Goal: Task Accomplishment & Management: Complete application form

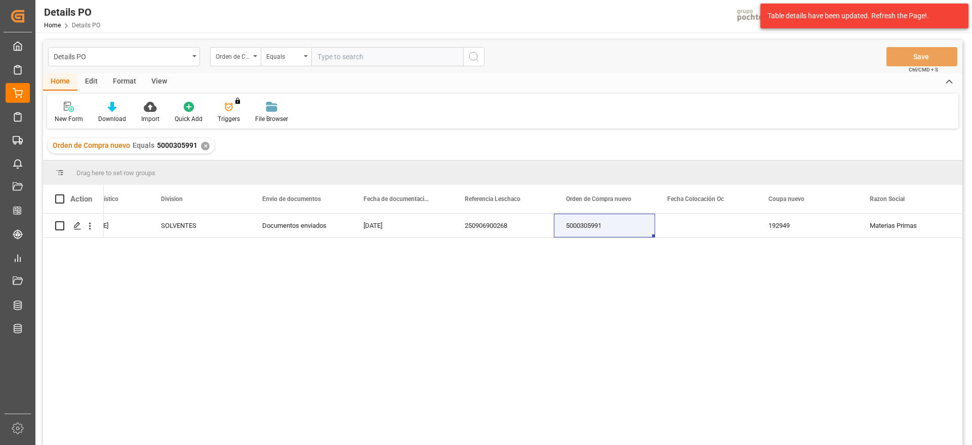
scroll to position [0, 563]
click at [710, 236] on div "Press SPACE to select this row." at bounding box center [705, 226] width 101 height 24
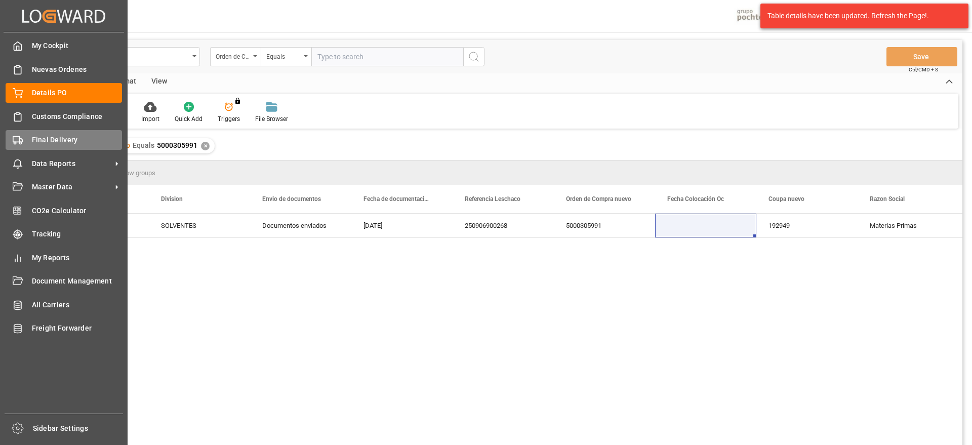
click at [20, 132] on div "Final Delivery Final Delivery" at bounding box center [64, 140] width 116 height 20
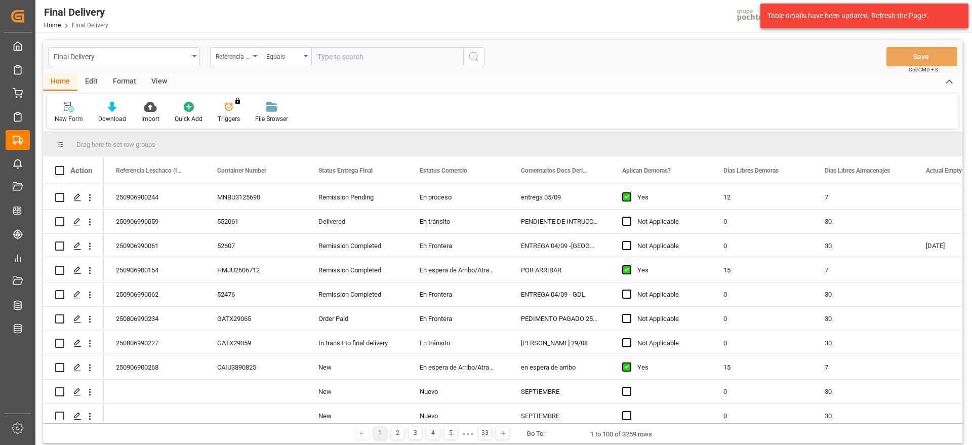
click at [367, 58] on input "text" at bounding box center [387, 56] width 152 height 19
paste input "250906900268"
type input "250906900268"
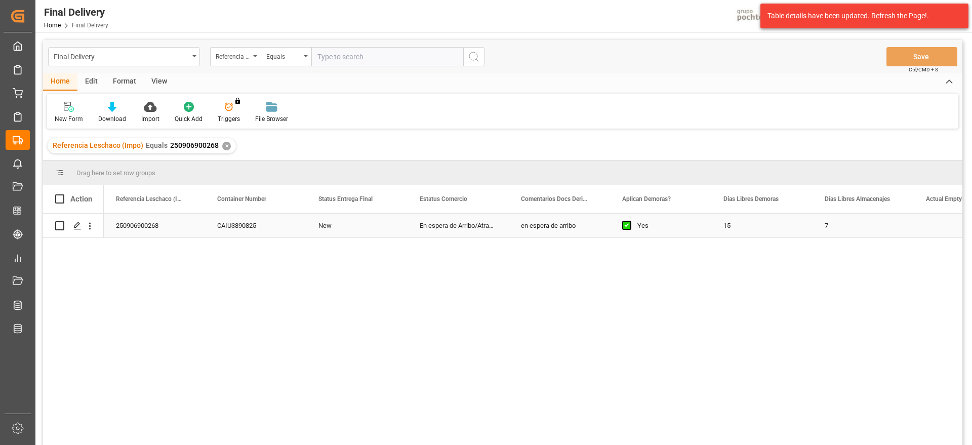
click at [253, 228] on div "CAIU3890825" at bounding box center [255, 226] width 101 height 24
click at [75, 224] on icon "Press SPACE to select this row." at bounding box center [77, 226] width 8 height 8
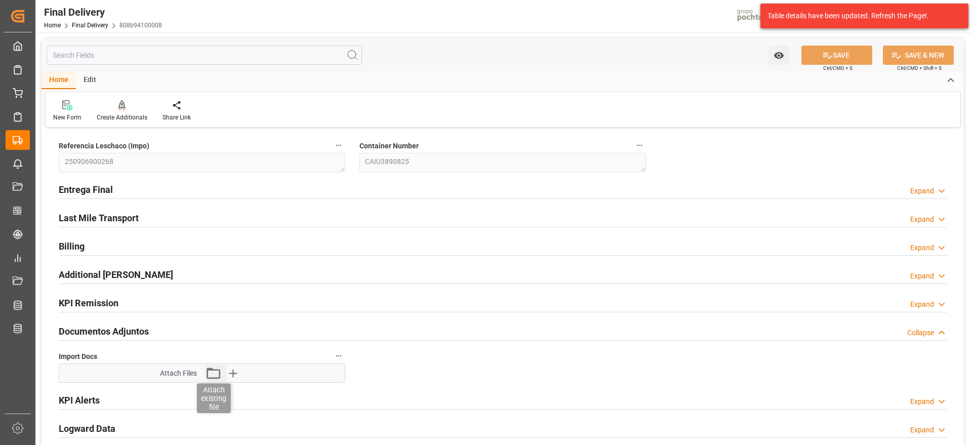
click at [216, 373] on icon "button" at bounding box center [213, 373] width 16 height 16
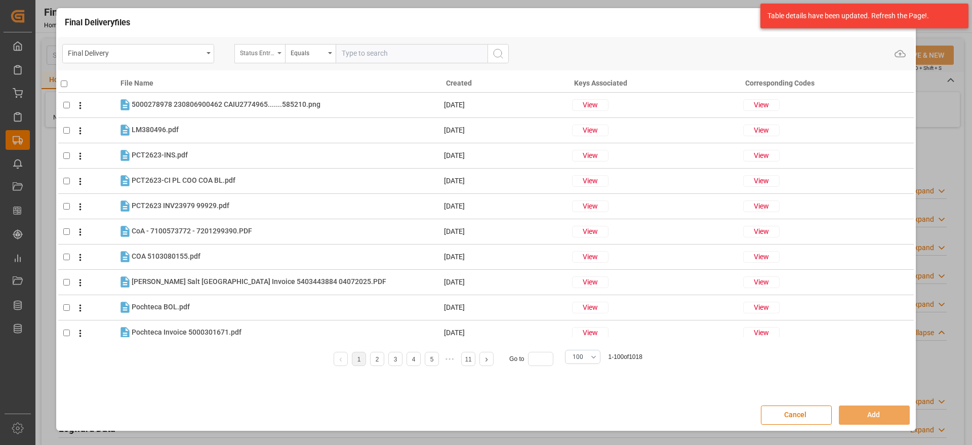
click at [258, 53] on div "Status Entrega Final" at bounding box center [257, 52] width 34 height 12
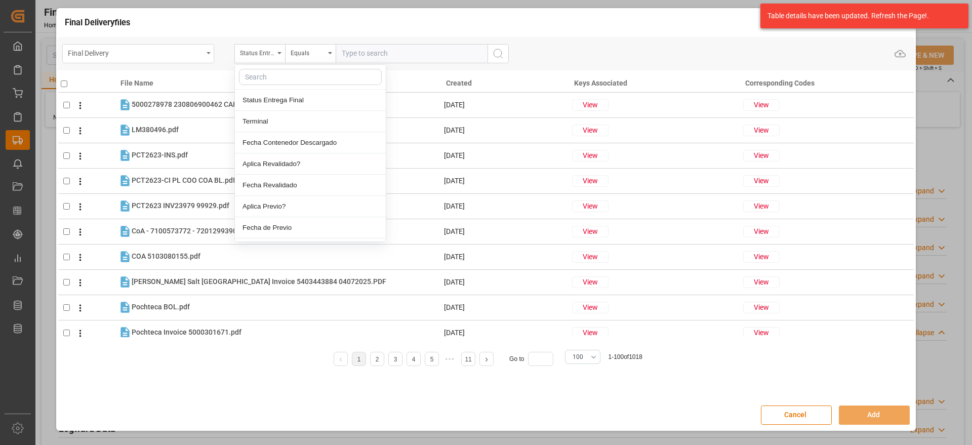
click at [188, 48] on div "Final Delivery" at bounding box center [135, 52] width 135 height 13
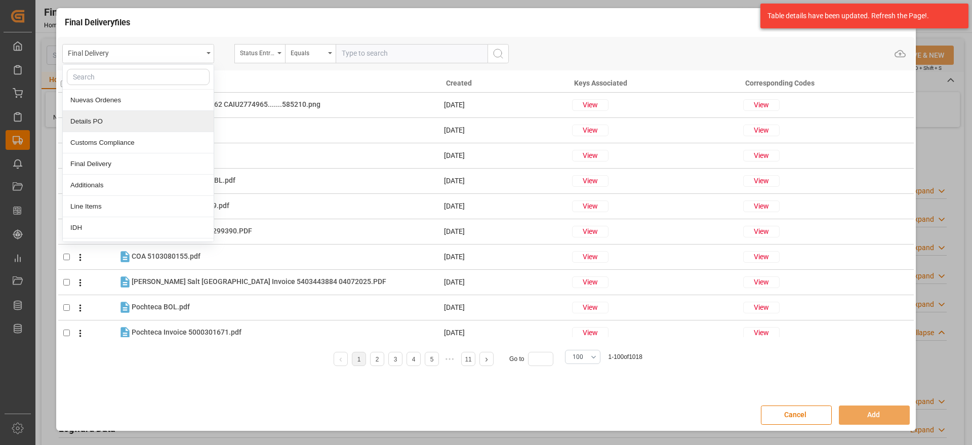
click at [123, 122] on div "Details PO" at bounding box center [138, 121] width 151 height 21
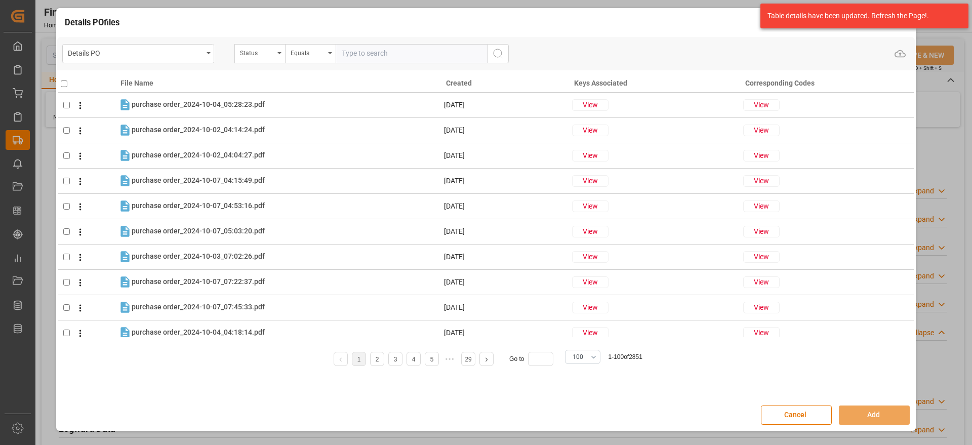
click at [394, 52] on input "text" at bounding box center [412, 53] width 152 height 19
click at [257, 52] on div "Status" at bounding box center [257, 52] width 34 height 12
click at [268, 76] on input "text" at bounding box center [310, 77] width 143 height 16
type input "ord"
click at [274, 103] on div "Orden de Compra nuevo" at bounding box center [310, 100] width 151 height 21
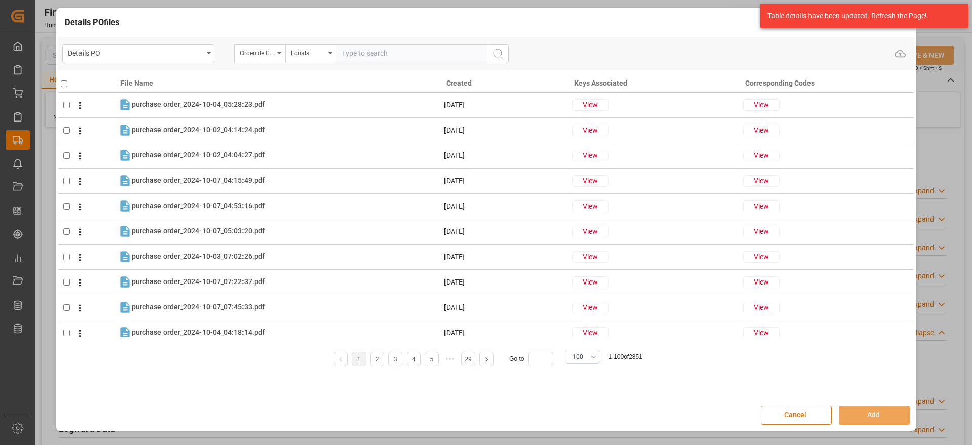
click at [364, 54] on input "text" at bounding box center [412, 53] width 152 height 19
paste input "5000305991"
type input "5000305991"
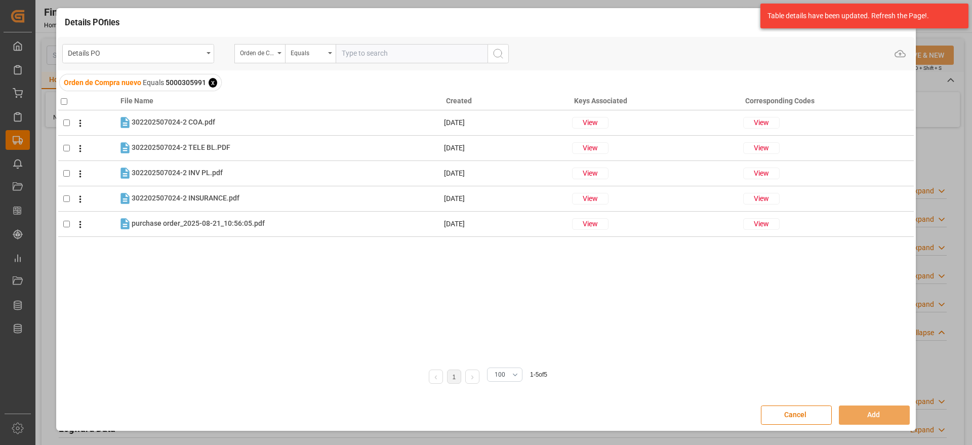
click at [68, 95] on th at bounding box center [88, 99] width 60 height 22
click at [65, 100] on input "checkbox" at bounding box center [64, 101] width 7 height 7
checkbox input "true"
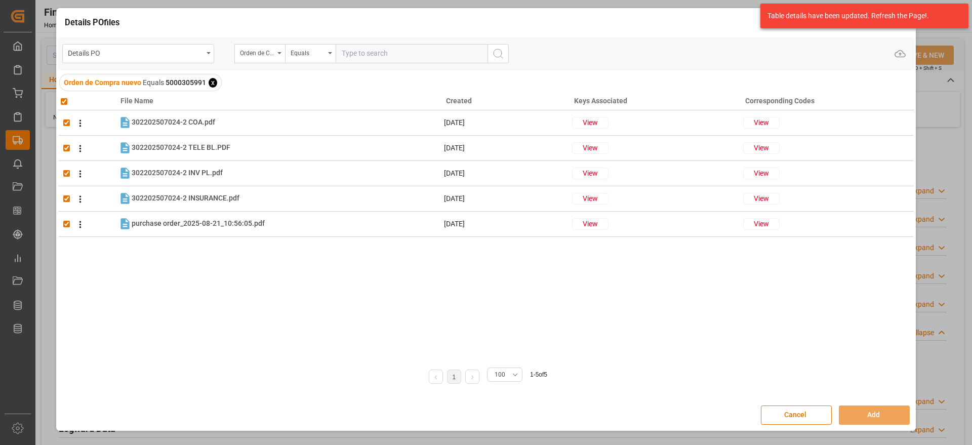
checkbox input "true"
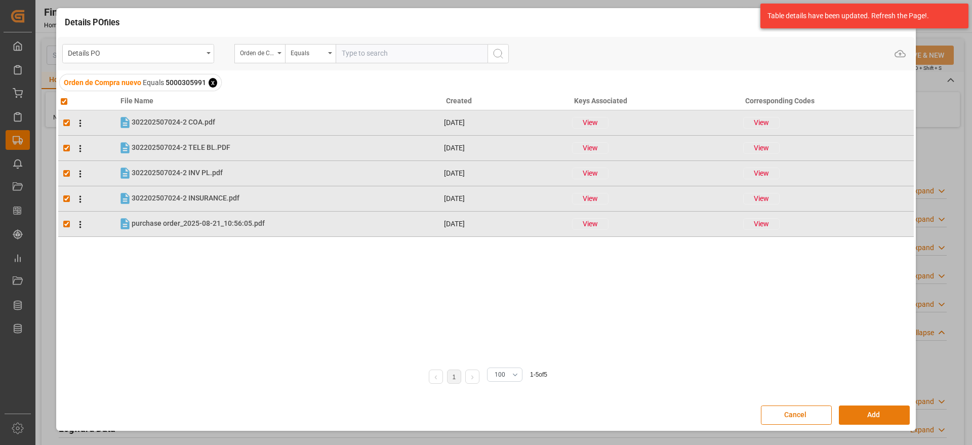
click at [860, 415] on button "Add" at bounding box center [874, 415] width 71 height 19
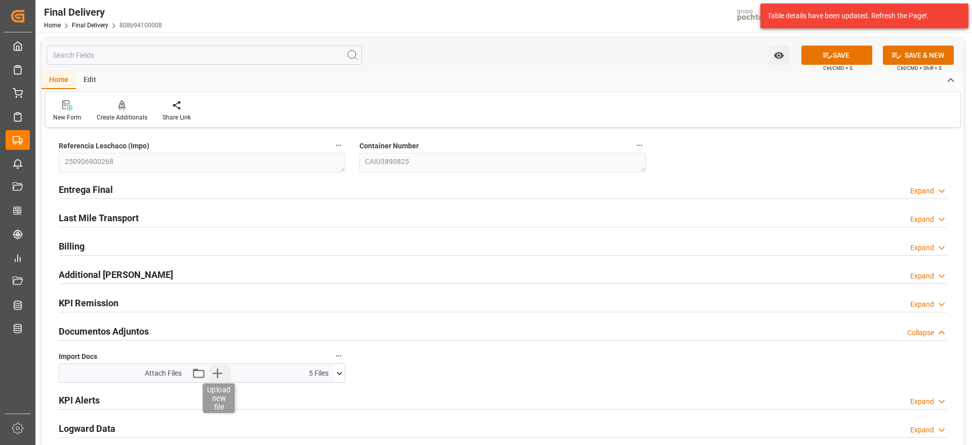
click at [213, 375] on icon "button" at bounding box center [217, 373] width 16 height 16
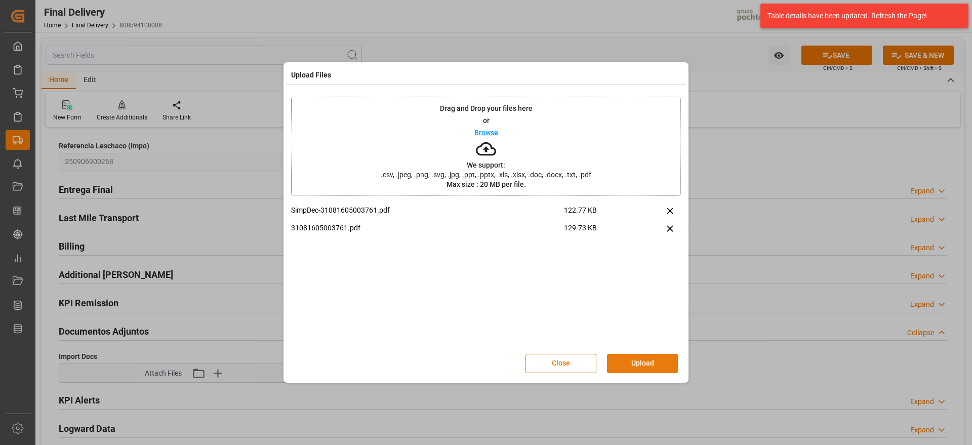
click at [649, 358] on button "Upload" at bounding box center [642, 363] width 71 height 19
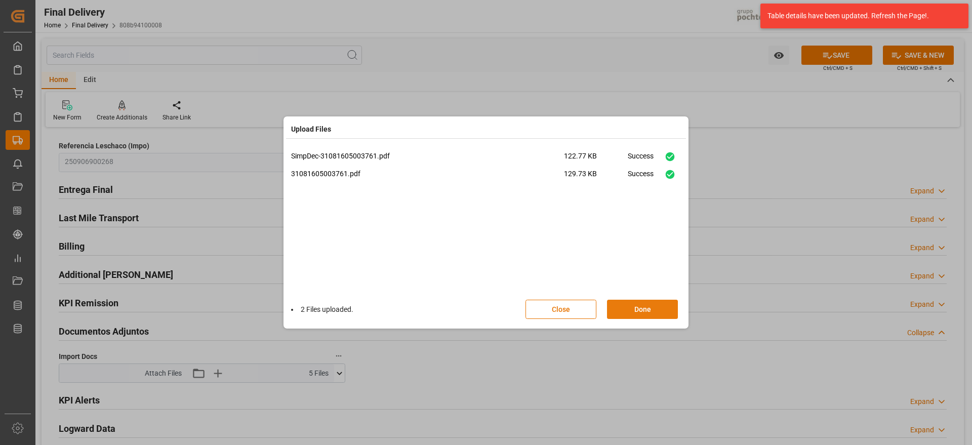
click at [659, 317] on button "Done" at bounding box center [642, 309] width 71 height 19
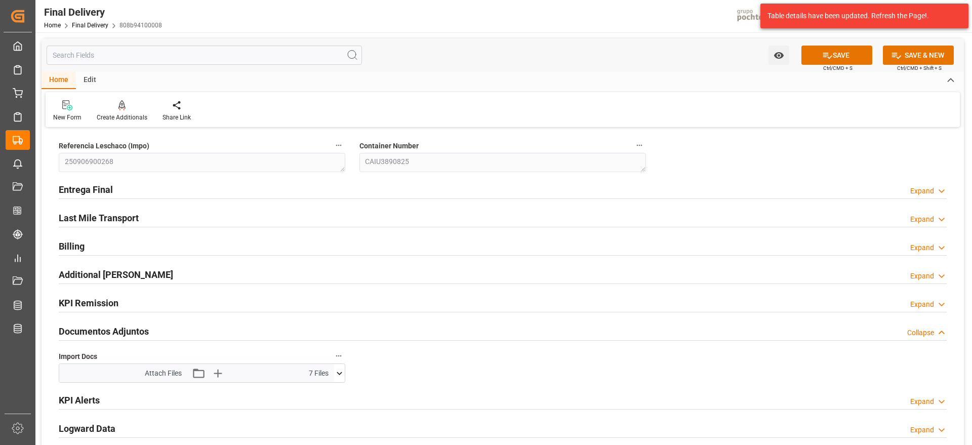
click at [338, 376] on icon at bounding box center [339, 373] width 11 height 11
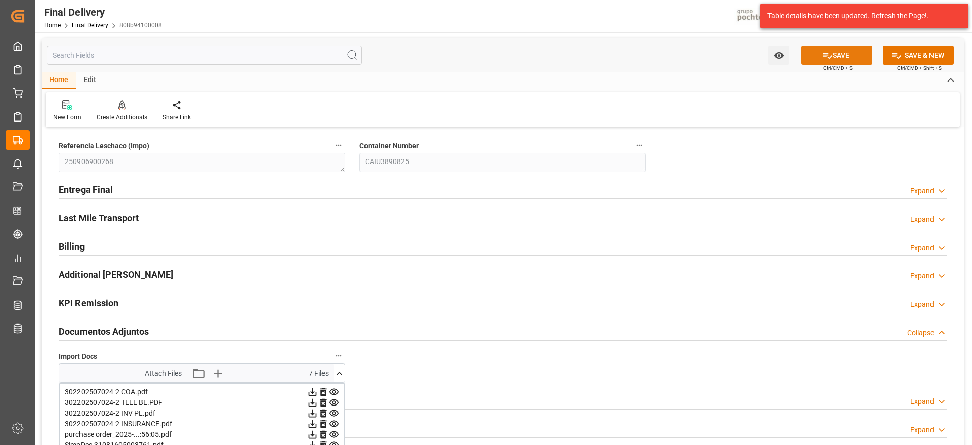
click at [837, 51] on button "SAVE" at bounding box center [837, 55] width 71 height 19
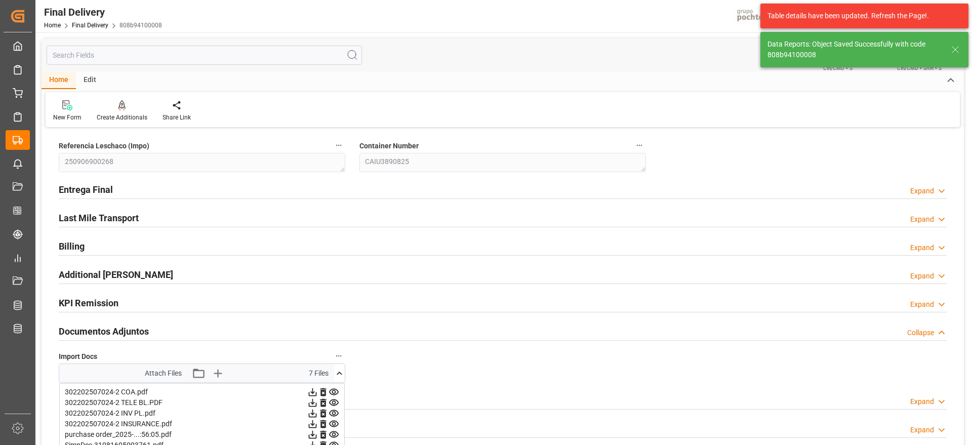
click at [956, 49] on icon at bounding box center [956, 50] width 12 height 12
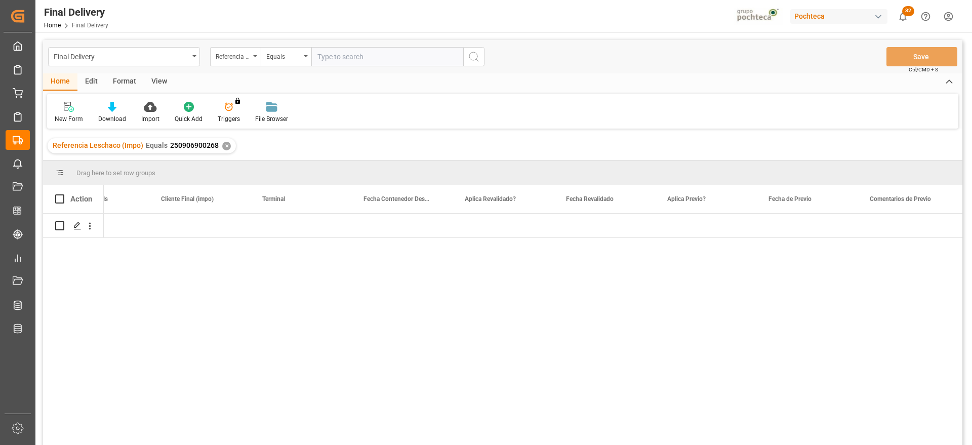
click at [222, 145] on div "✕" at bounding box center [226, 146] width 9 height 9
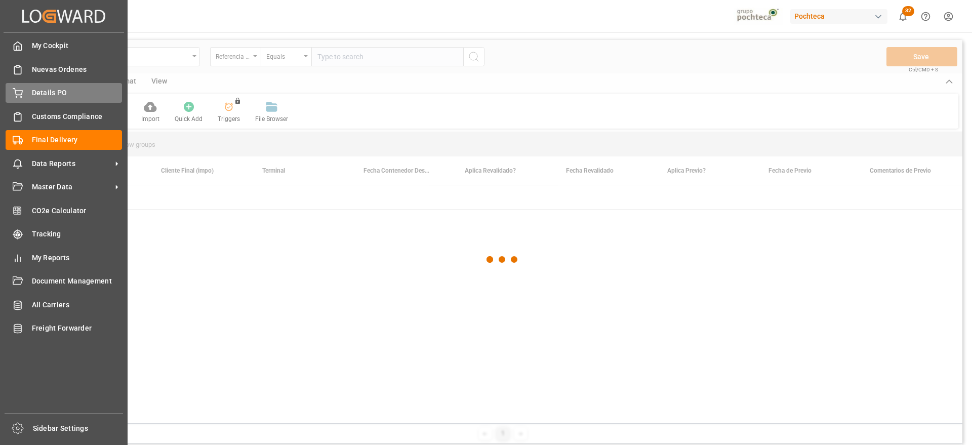
click at [21, 92] on icon at bounding box center [18, 93] width 10 height 10
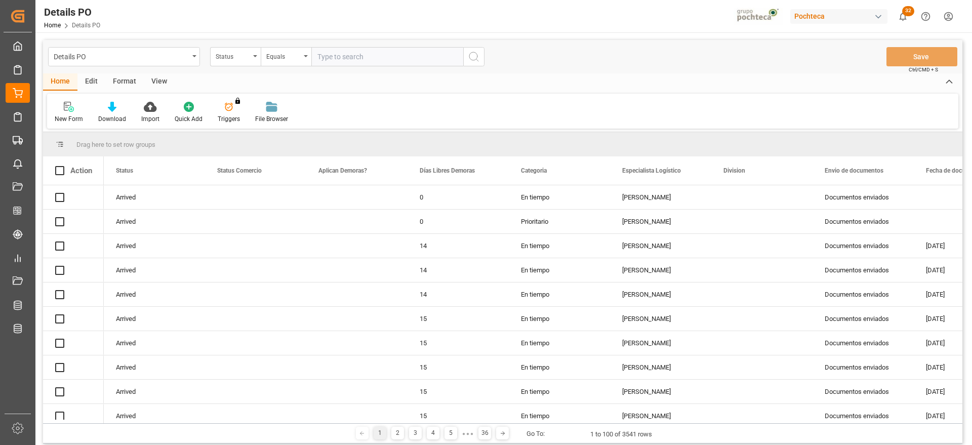
click at [238, 58] on div "Status" at bounding box center [233, 56] width 34 height 12
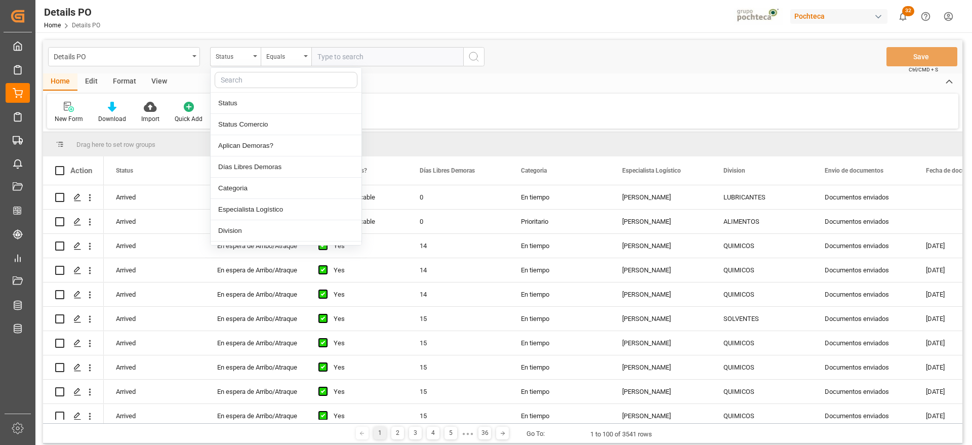
click at [243, 84] on input "text" at bounding box center [286, 80] width 143 height 16
type input "ref"
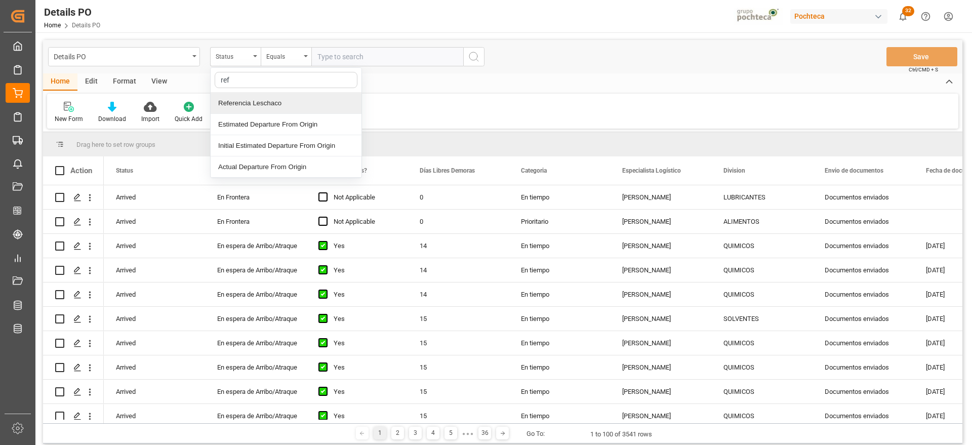
click at [250, 97] on div "Referencia Leschaco" at bounding box center [286, 103] width 151 height 21
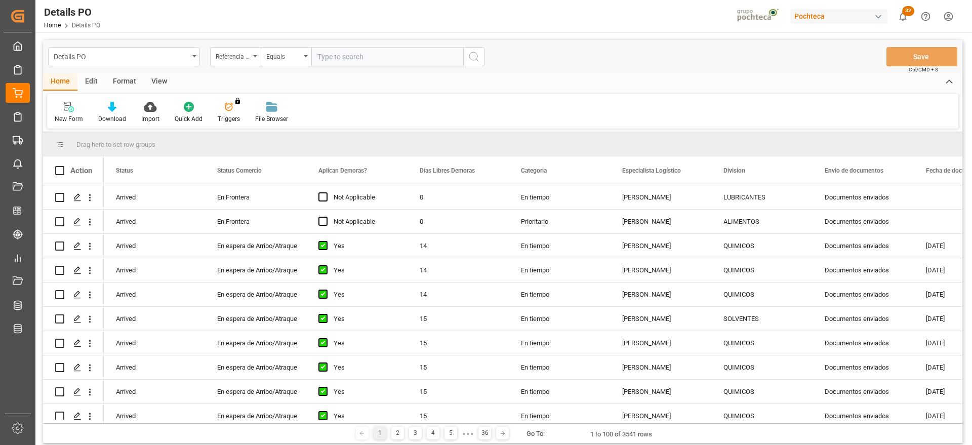
click at [345, 60] on input "text" at bounding box center [387, 56] width 152 height 19
paste input "5000305371"
type input "5000305371"
click at [236, 53] on div "Referencia Leschaco" at bounding box center [233, 56] width 34 height 12
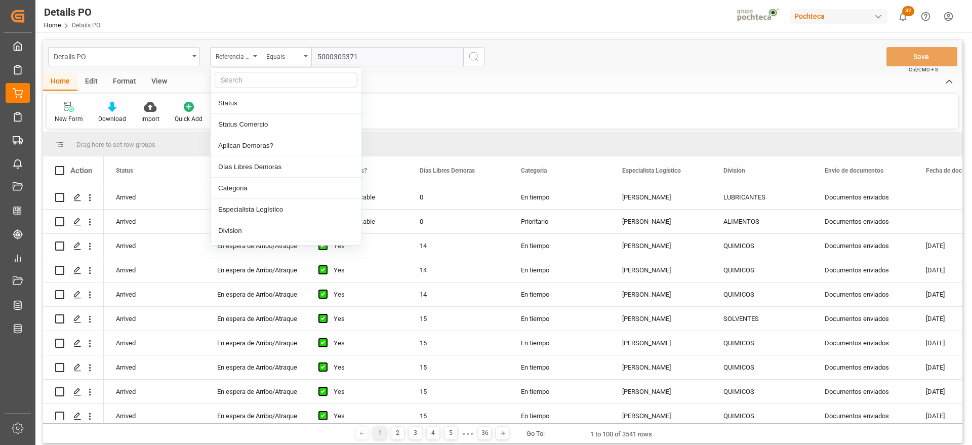
click at [248, 85] on input "text" at bounding box center [286, 80] width 143 height 16
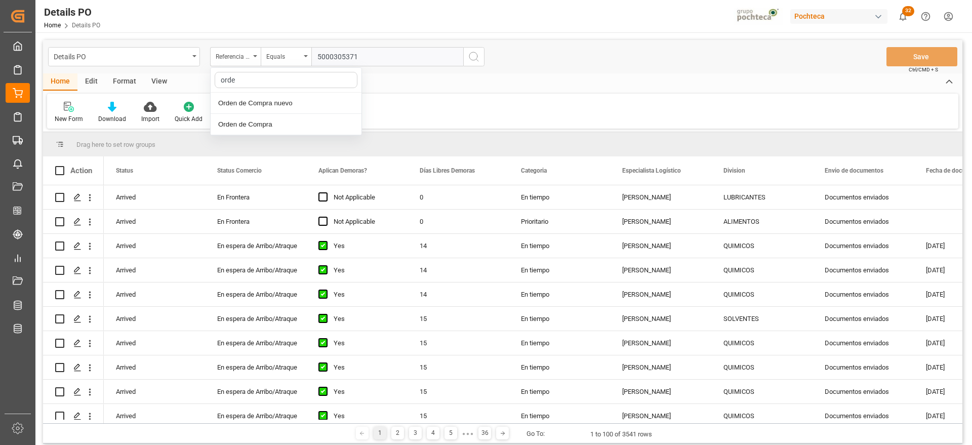
type input "orden"
click at [269, 95] on div "Orden de Compra nuevo" at bounding box center [286, 103] width 151 height 21
click at [379, 48] on input "text" at bounding box center [387, 56] width 152 height 19
paste input "5000305371"
type input "5000305371"
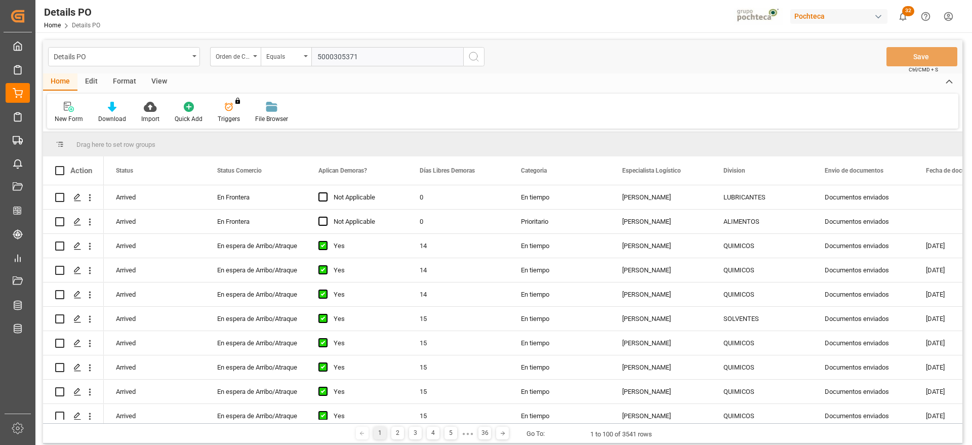
click at [476, 61] on icon "search button" at bounding box center [474, 57] width 12 height 12
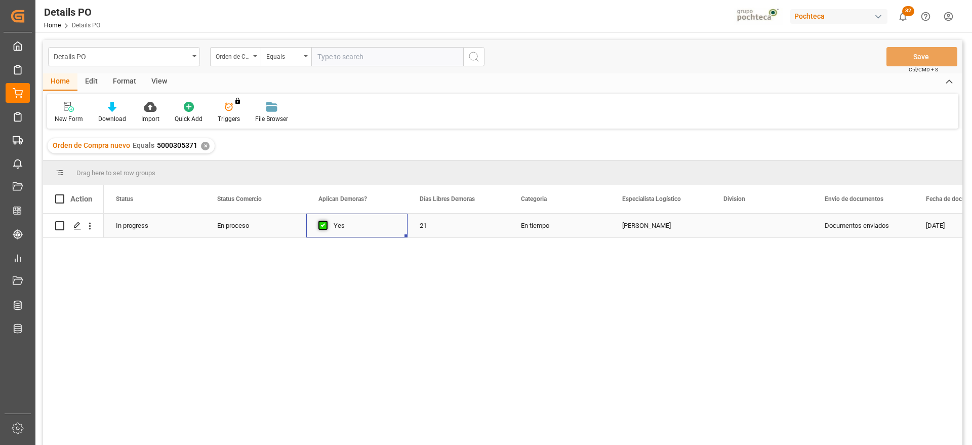
click at [324, 227] on span "Press SPACE to select this row." at bounding box center [323, 225] width 9 height 9
click at [326, 221] on input "Press SPACE to select this row." at bounding box center [326, 221] width 0 height 0
click at [324, 227] on span "Press SPACE to select this row." at bounding box center [323, 225] width 9 height 9
click at [326, 221] on input "Press SPACE to select this row." at bounding box center [326, 221] width 0 height 0
click at [496, 236] on div "21" at bounding box center [458, 226] width 101 height 24
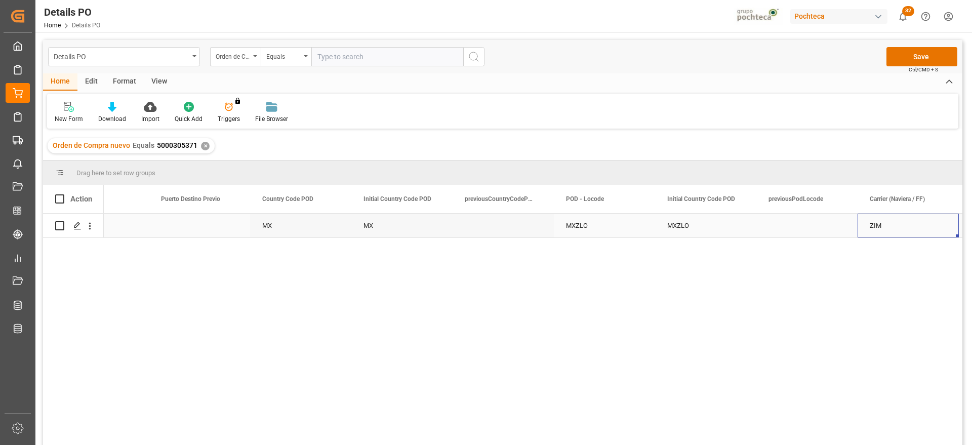
scroll to position [0, 4919]
click at [395, 236] on div "Press SPACE to select this row." at bounding box center [402, 226] width 101 height 24
click at [399, 227] on div "31-08-2025 00:00:00" at bounding box center [402, 226] width 101 height 24
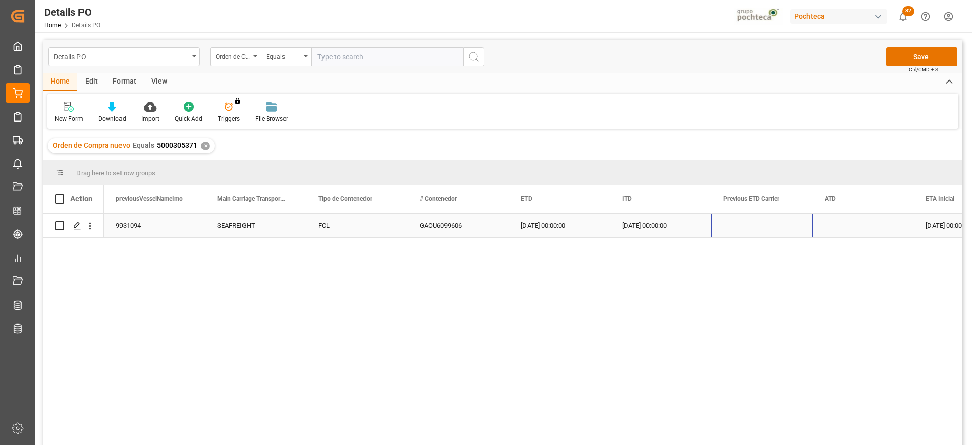
click at [785, 235] on div "Press SPACE to select this row." at bounding box center [762, 226] width 101 height 24
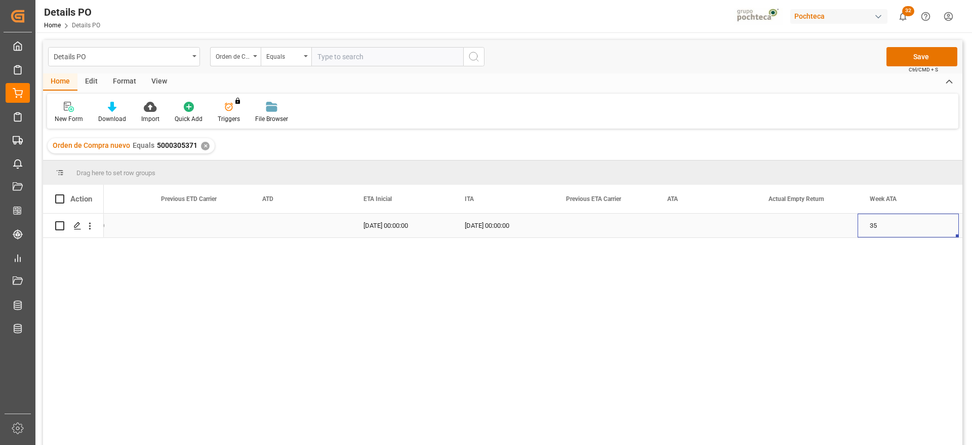
click at [708, 228] on div "Press SPACE to select this row." at bounding box center [705, 226] width 101 height 24
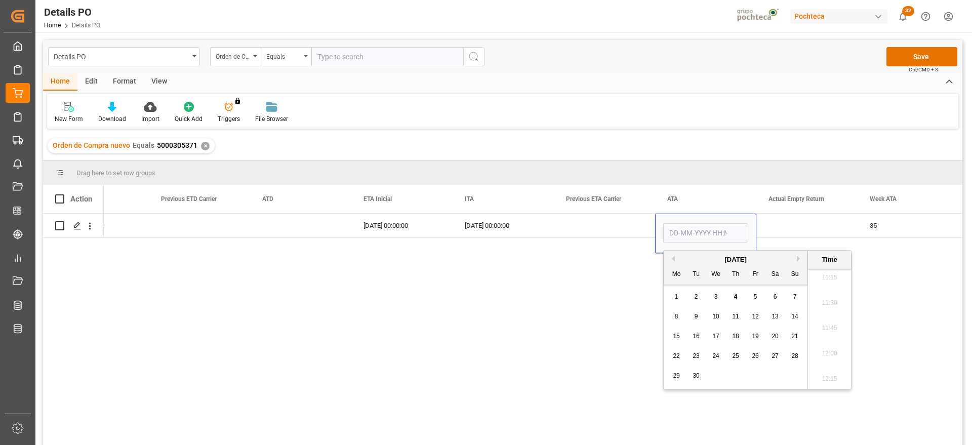
click at [674, 257] on button "Previous Month" at bounding box center [672, 259] width 6 height 6
click at [796, 376] on span "31" at bounding box center [795, 375] width 7 height 7
type input "31-08-2025 00:00"
click at [866, 222] on div "35" at bounding box center [908, 226] width 101 height 24
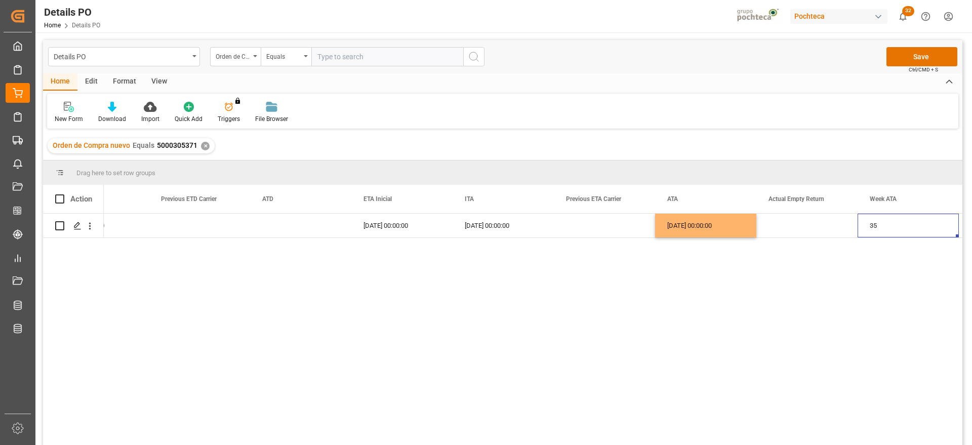
click at [919, 45] on div "Details PO Orden de Compra nuevo Equals Save Ctrl/CMD + S" at bounding box center [503, 56] width 920 height 33
click at [917, 54] on button "Save" at bounding box center [922, 56] width 71 height 19
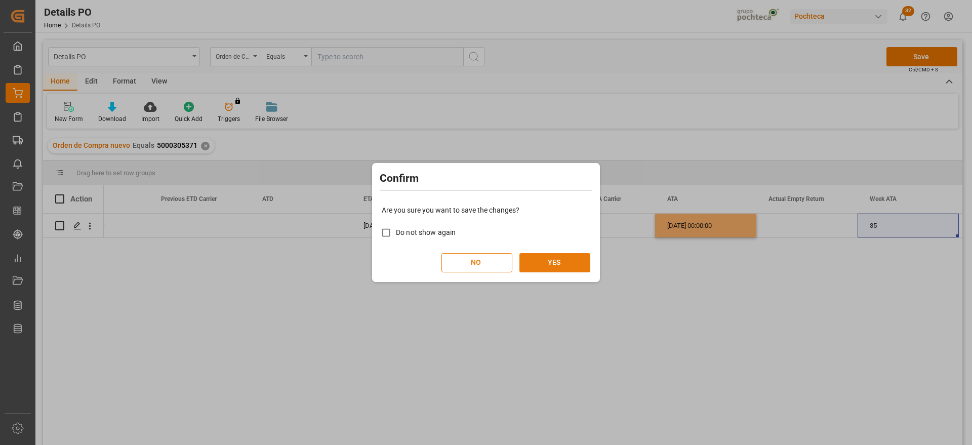
click at [577, 264] on button "YES" at bounding box center [555, 262] width 71 height 19
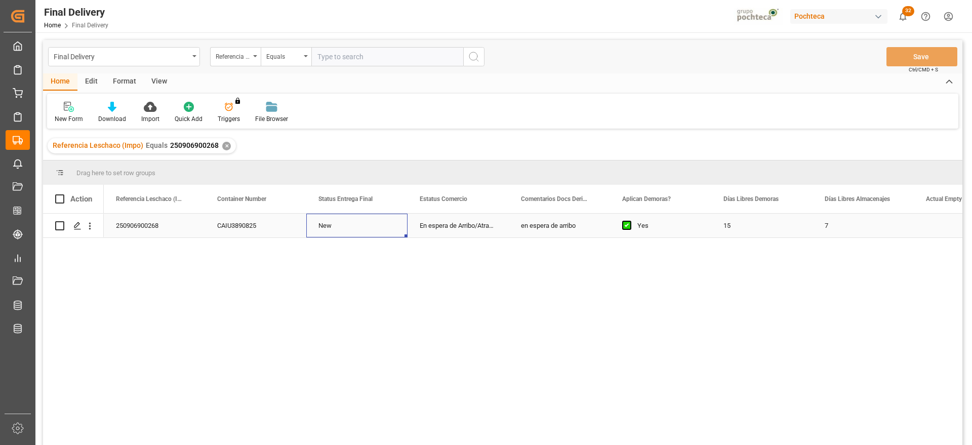
click at [357, 230] on div "New" at bounding box center [356, 226] width 101 height 24
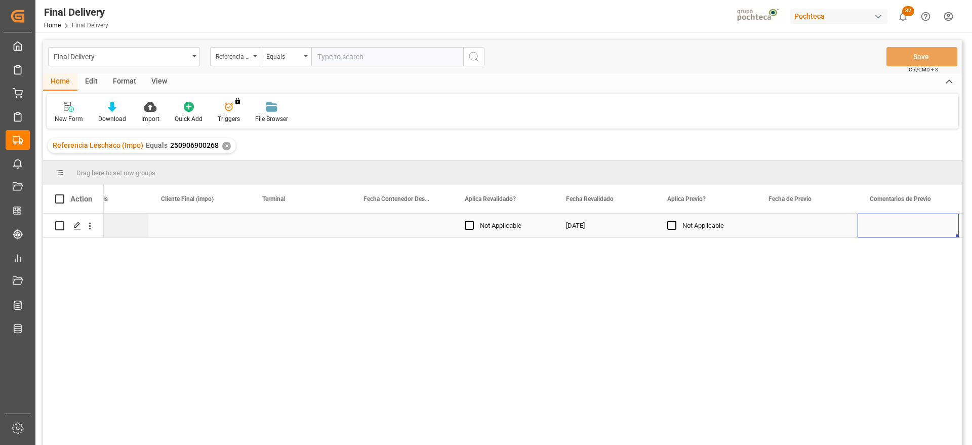
scroll to position [0, 1373]
click at [168, 230] on div "Press SPACE to select this row." at bounding box center [199, 226] width 101 height 24
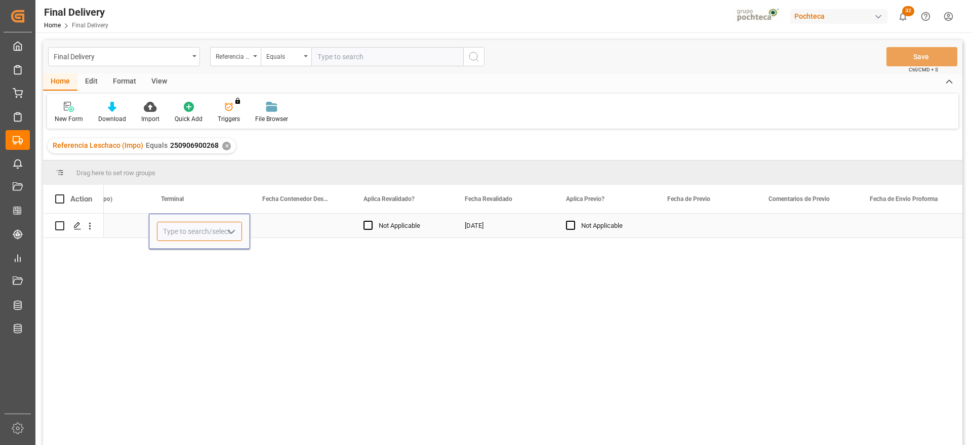
click at [176, 229] on input "Press SPACE to select this row." at bounding box center [199, 231] width 85 height 19
type input "OCUPA"
click at [528, 228] on div "[DATE]" at bounding box center [503, 226] width 101 height 24
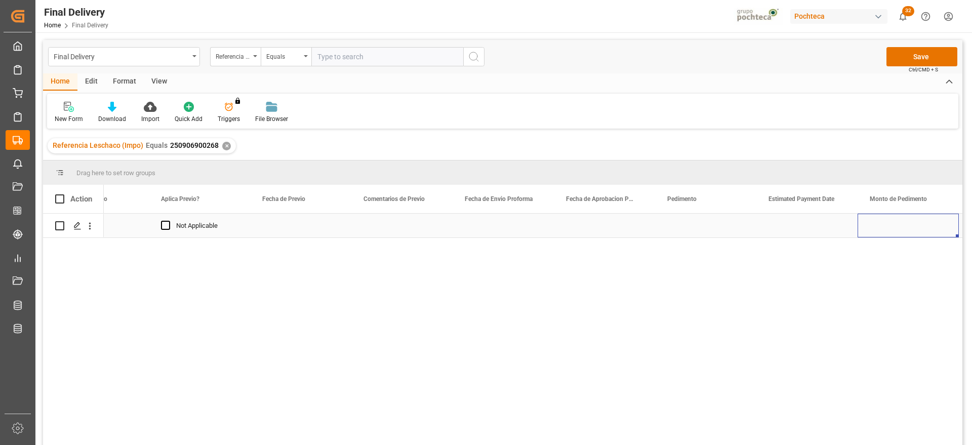
scroll to position [0, 1880]
click at [383, 231] on div "Press SPACE to select this row." at bounding box center [402, 226] width 101 height 24
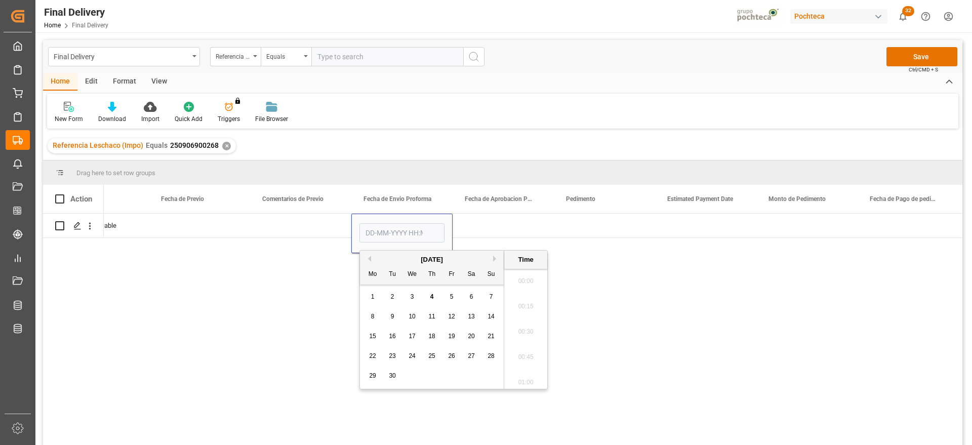
scroll to position [1143, 0]
click at [370, 260] on button "Previous Month" at bounding box center [368, 259] width 6 height 6
click at [433, 355] on span "21" at bounding box center [431, 356] width 7 height 7
type input "21-08-2025 00:00"
drag, startPoint x: 482, startPoint y: 220, endPoint x: 464, endPoint y: 228, distance: 19.0
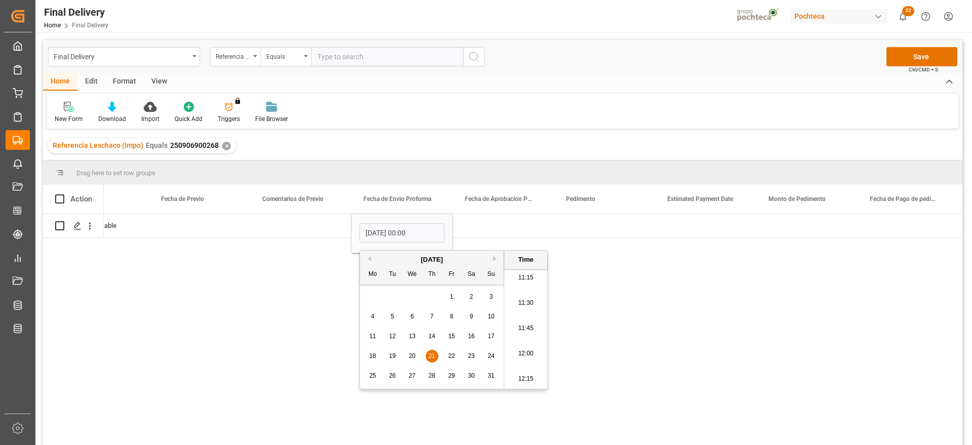
click at [480, 220] on div "Press SPACE to select this row." at bounding box center [503, 226] width 101 height 24
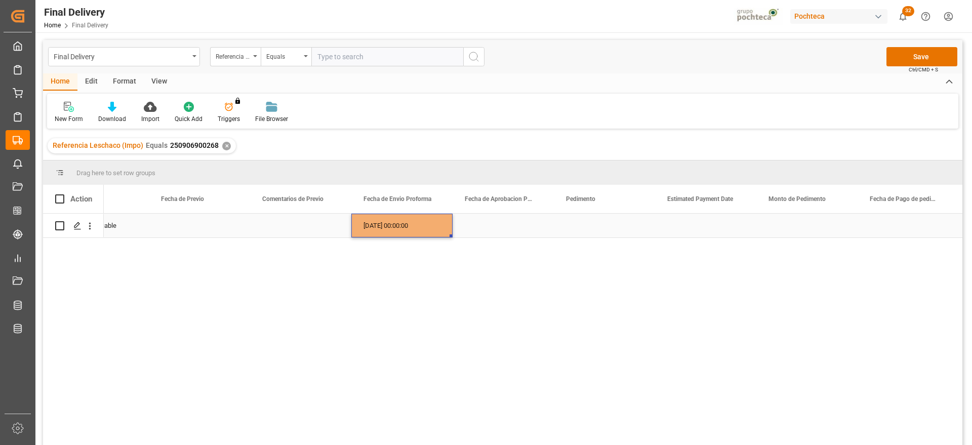
click at [412, 228] on div "21-08-2025 00:00:00" at bounding box center [402, 226] width 101 height 24
click at [501, 221] on div "Press SPACE to select this row." at bounding box center [503, 226] width 101 height 24
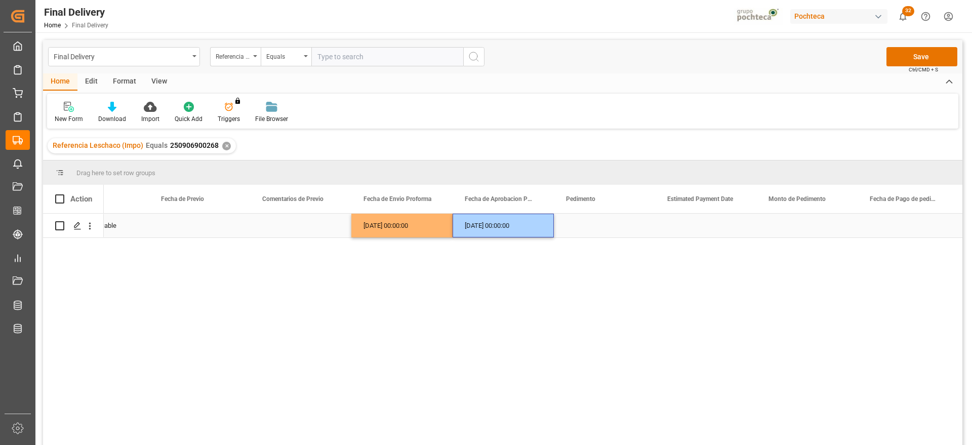
click at [579, 222] on div "Press SPACE to select this row." at bounding box center [604, 226] width 101 height 24
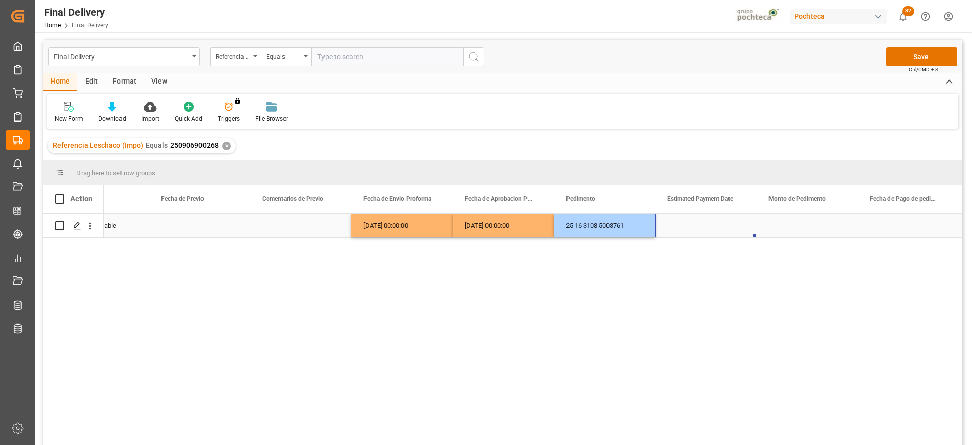
click at [711, 230] on div "Press SPACE to select this row." at bounding box center [705, 226] width 101 height 24
click at [727, 230] on div "Press SPACE to select this row." at bounding box center [705, 226] width 101 height 24
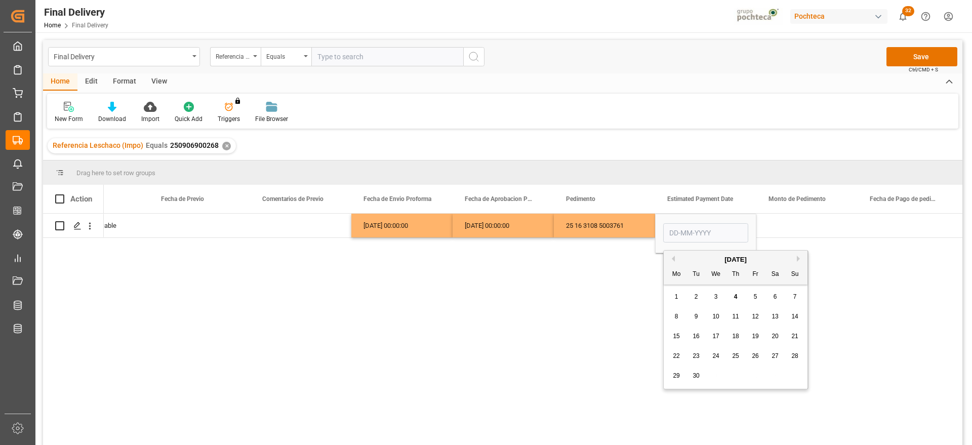
click at [738, 300] on div "4" at bounding box center [736, 297] width 13 height 12
type input "[DATE]"
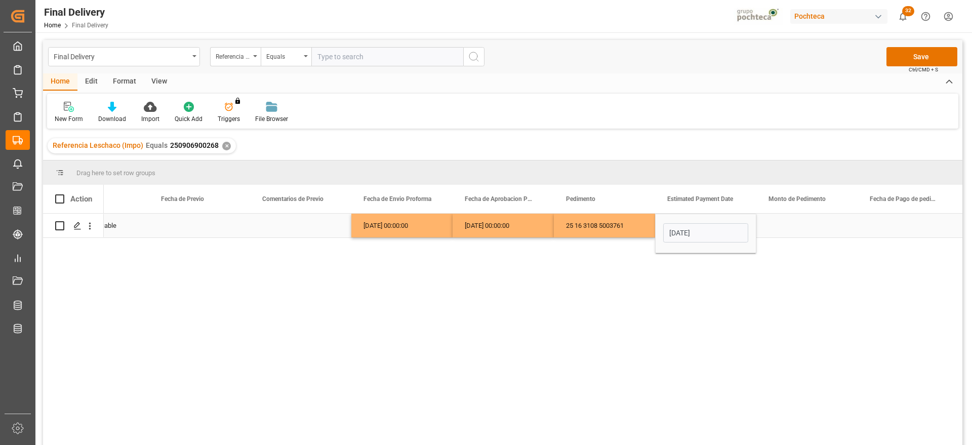
click at [787, 226] on div "Press SPACE to select this row." at bounding box center [807, 226] width 101 height 24
click at [809, 219] on div "Press SPACE to select this row." at bounding box center [807, 226] width 101 height 24
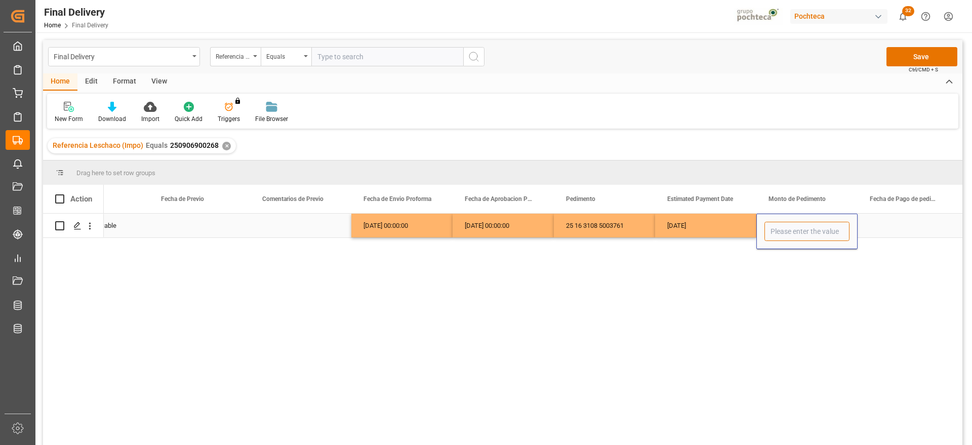
click at [808, 226] on input "Press SPACE to select this row." at bounding box center [807, 231] width 85 height 19
paste input "124657"
type input "124657"
click at [882, 227] on div "Press SPACE to select this row." at bounding box center [908, 226] width 101 height 24
click at [727, 230] on div "[DATE]" at bounding box center [705, 226] width 101 height 24
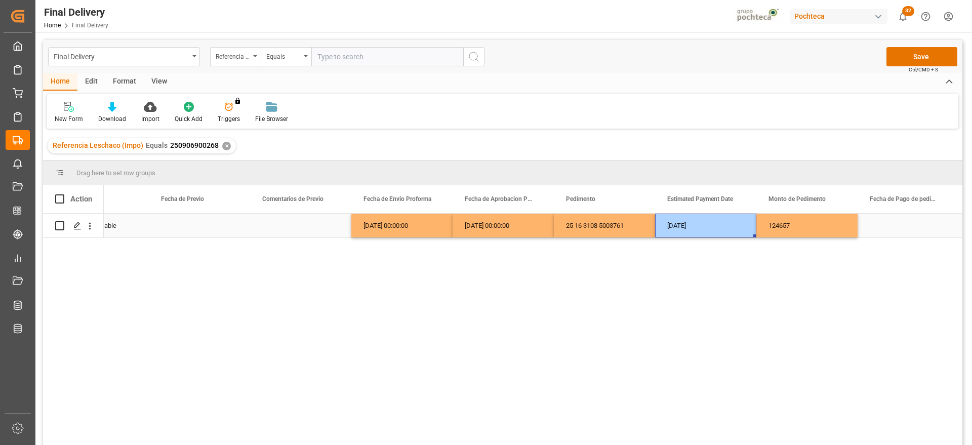
click at [877, 235] on div "Press SPACE to select this row." at bounding box center [908, 226] width 101 height 24
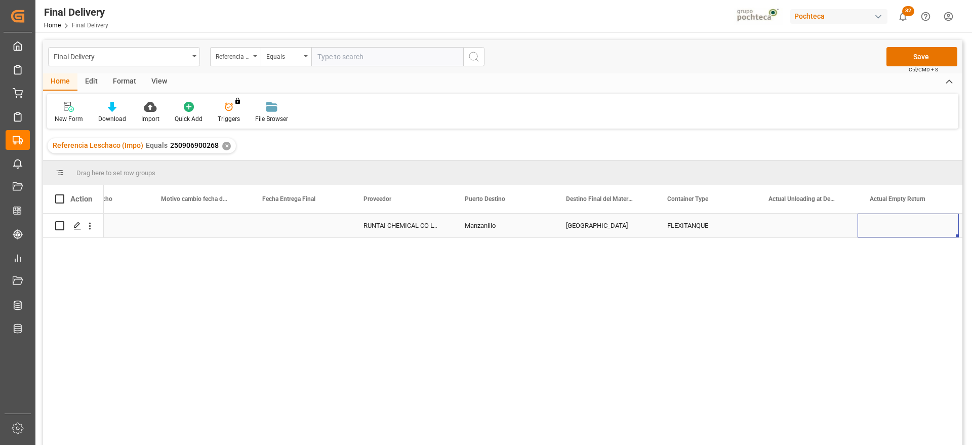
scroll to position [0, 3196]
click at [899, 229] on div "Press SPACE to select this row." at bounding box center [908, 226] width 101 height 24
click at [943, 231] on button "Select" at bounding box center [908, 231] width 85 height 19
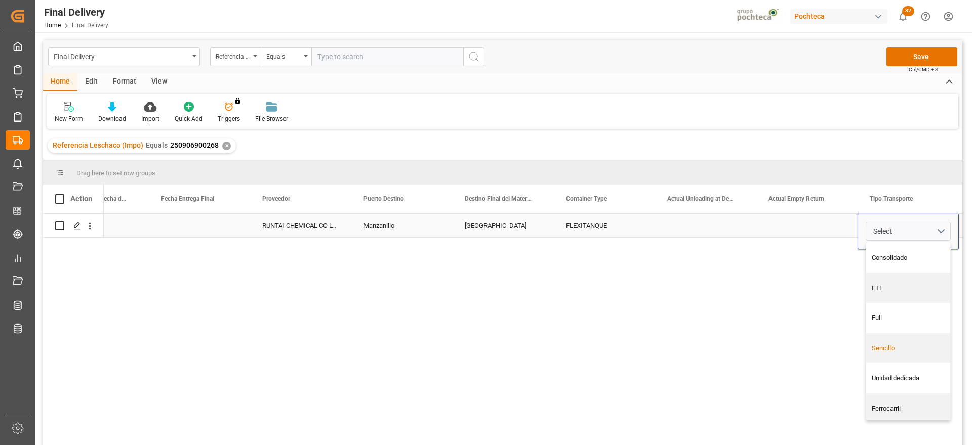
click at [903, 350] on div "Sencillo" at bounding box center [908, 348] width 73 height 10
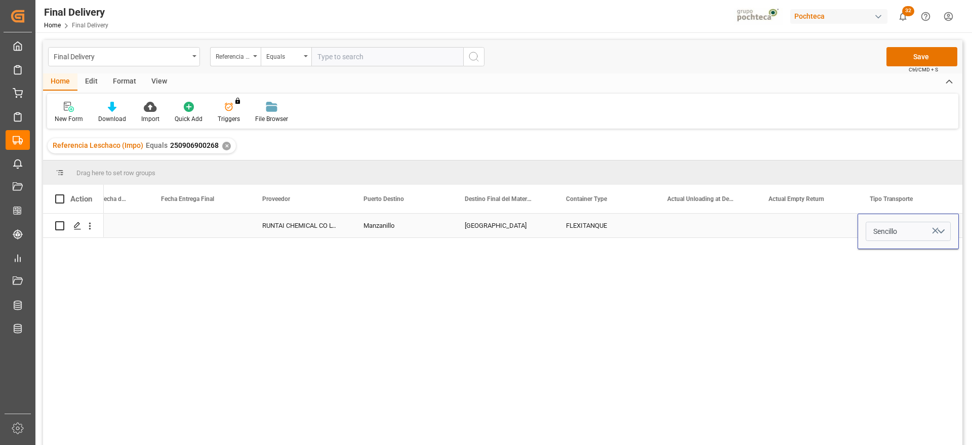
click at [830, 228] on div "Press SPACE to select this row." at bounding box center [807, 226] width 101 height 24
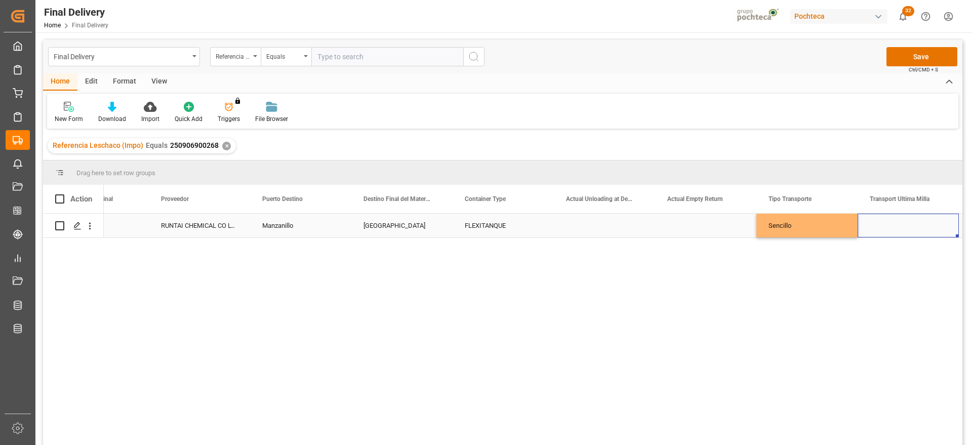
scroll to position [0, 3399]
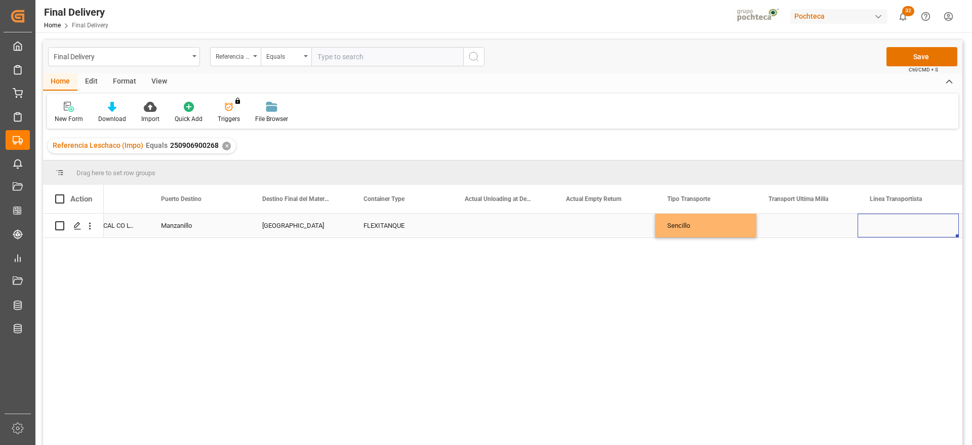
click at [811, 231] on div "Press SPACE to select this row." at bounding box center [807, 226] width 101 height 24
click at [828, 228] on button "Select" at bounding box center [807, 231] width 85 height 19
click at [807, 260] on div "Leschaco" at bounding box center [807, 258] width 73 height 10
click at [891, 225] on div "Press SPACE to select this row." at bounding box center [908, 226] width 101 height 24
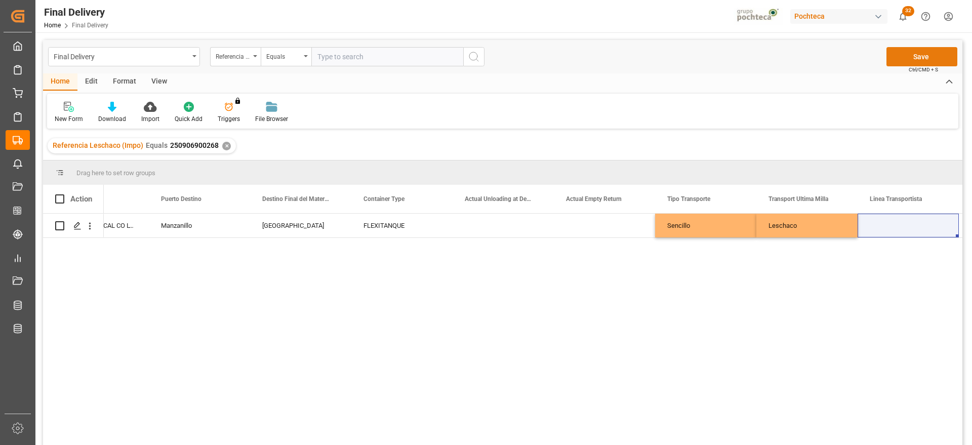
click at [922, 56] on button "Save" at bounding box center [922, 56] width 71 height 19
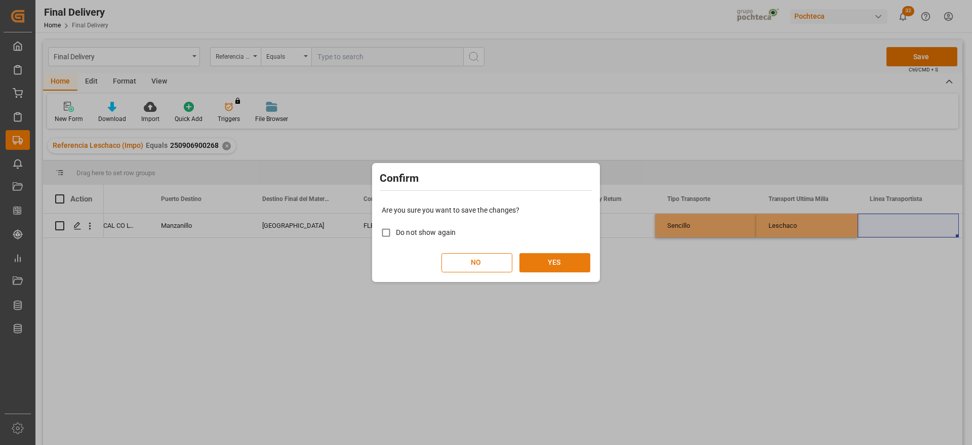
click at [559, 266] on button "YES" at bounding box center [555, 262] width 71 height 19
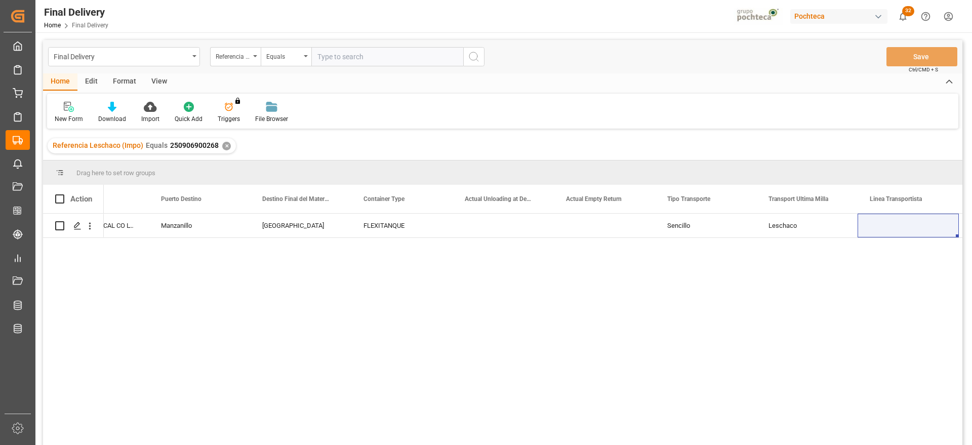
click at [518, 350] on div "RUNTAI CHEMICAL CO LTD Manzanillo Guadalajara FLEXITANQUE Sencillo Leschaco" at bounding box center [533, 333] width 859 height 238
